Goal: Communication & Community: Answer question/provide support

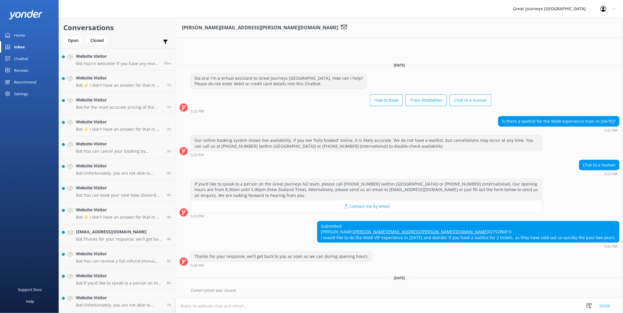
click at [257, 298] on form "Snippets Manage Question not answered properly vba nvasjn lakdn asn jsbnsaahhaj…" at bounding box center [399, 305] width 447 height 15
drag, startPoint x: 257, startPoint y: 298, endPoint x: 233, endPoint y: 304, distance: 24.7
click at [233, 304] on textarea at bounding box center [399, 306] width 447 height 14
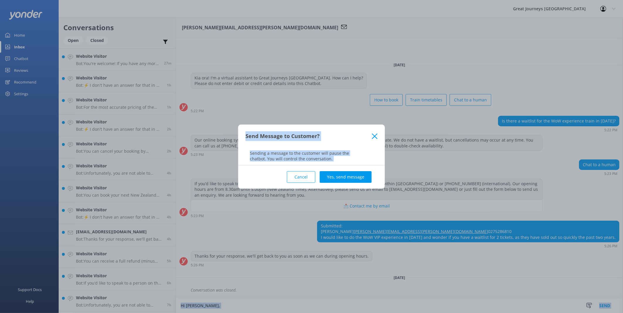
drag, startPoint x: 233, startPoint y: 304, endPoint x: 314, endPoint y: 609, distance: 314.8
click at [314, 313] on html "Great Journeys New Zealand Profile Settings Logout Home Inbox Chatbot Content P…" at bounding box center [311, 156] width 623 height 313
click at [376, 136] on icon at bounding box center [375, 136] width 6 height 6
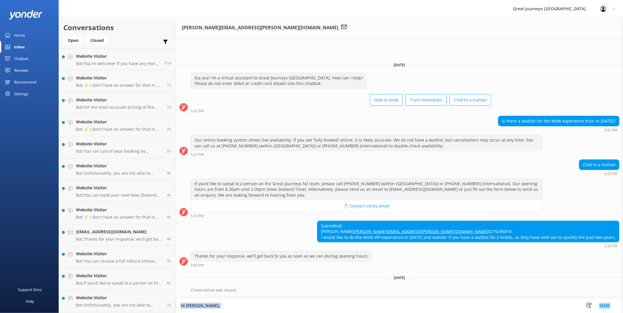
click at [227, 303] on textarea "Hi [PERSON_NAME]," at bounding box center [399, 305] width 447 height 15
click at [237, 308] on textarea "Hi [PERSON_NAME], thanks for your interst" at bounding box center [399, 305] width 447 height 15
drag, startPoint x: 237, startPoint y: 303, endPoint x: 265, endPoint y: 200, distance: 106.1
click at [264, 200] on button "📩 Contact me by email" at bounding box center [366, 206] width 351 height 12
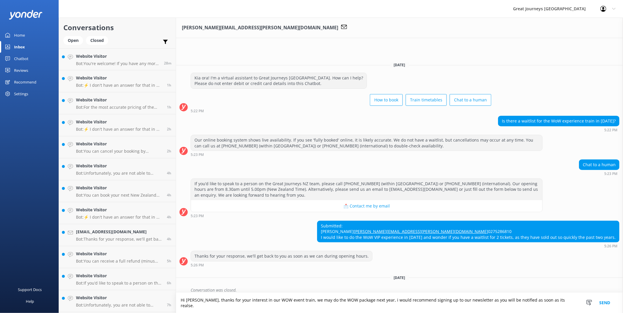
drag, startPoint x: 540, startPoint y: 304, endPoint x: 519, endPoint y: 304, distance: 20.2
click at [508, 304] on textarea "Hi [PERSON_NAME], thanks for your interest in our WOW event train, we may do th…" at bounding box center [399, 303] width 447 height 20
drag, startPoint x: 561, startPoint y: 305, endPoint x: 541, endPoint y: 305, distance: 19.9
click at [541, 305] on textarea "Hi [PERSON_NAME], thanks for your interest in our WOW event train, we may do th…" at bounding box center [399, 303] width 447 height 20
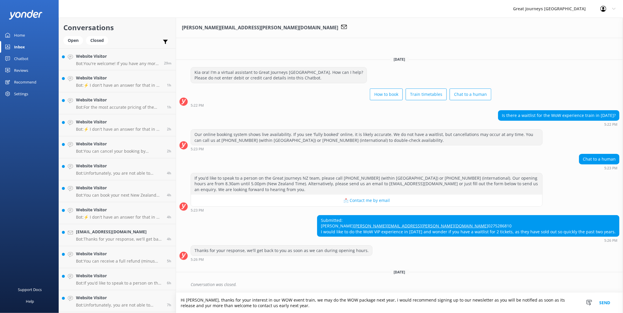
drag, startPoint x: 559, startPoint y: 301, endPoint x: 510, endPoint y: 297, distance: 48.8
click at [505, 297] on textarea "Hi [PERSON_NAME], thanks for your interest in our WOW event train, we may do th…" at bounding box center [399, 303] width 447 height 20
click at [550, 298] on textarea "Hi [PERSON_NAME], thanks for your interest in our WOW event train, we may do th…" at bounding box center [399, 303] width 447 height 20
click at [560, 302] on textarea "Hi [PERSON_NAME], thanks for your interest in our WOW event train, we may do th…" at bounding box center [399, 303] width 447 height 20
click at [290, 305] on textarea "Hi [PERSON_NAME], thanks for your interest in our WOW event train, we may do th…" at bounding box center [399, 303] width 447 height 20
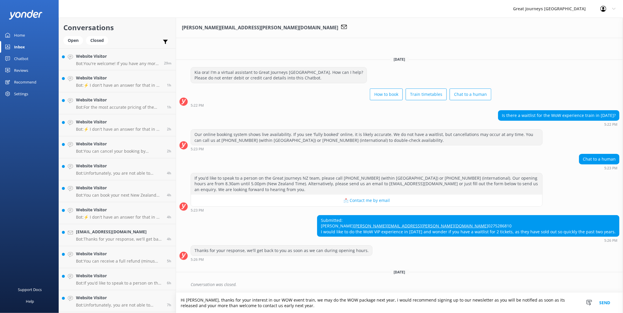
type textarea "Hi [PERSON_NAME], thanks for your interest in our WOW event train, we may do th…"
click at [605, 300] on button "Send" at bounding box center [604, 303] width 22 height 20
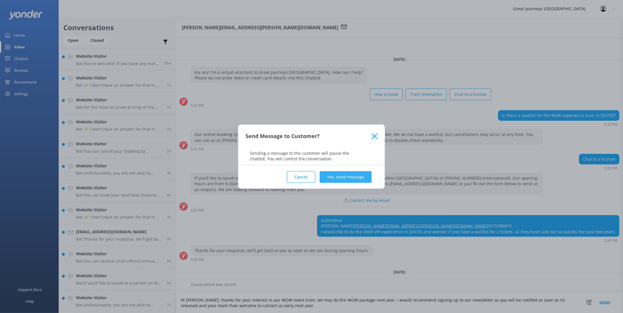
click at [350, 175] on button "Yes, send message" at bounding box center [346, 177] width 52 height 12
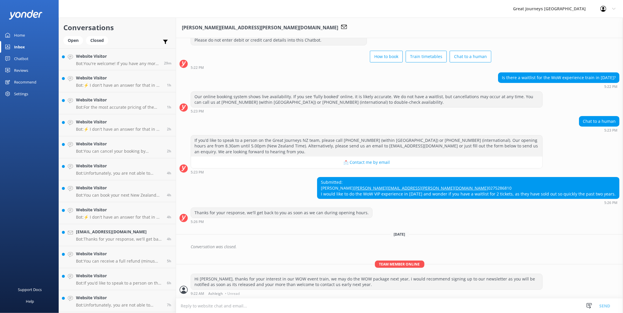
scroll to position [36, 0]
